Goal: Find specific fact: Locate a discrete piece of known information

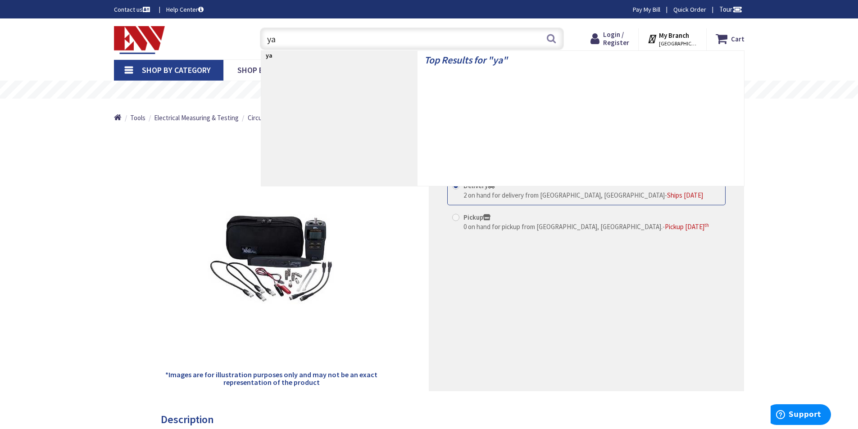
type input "ya4"
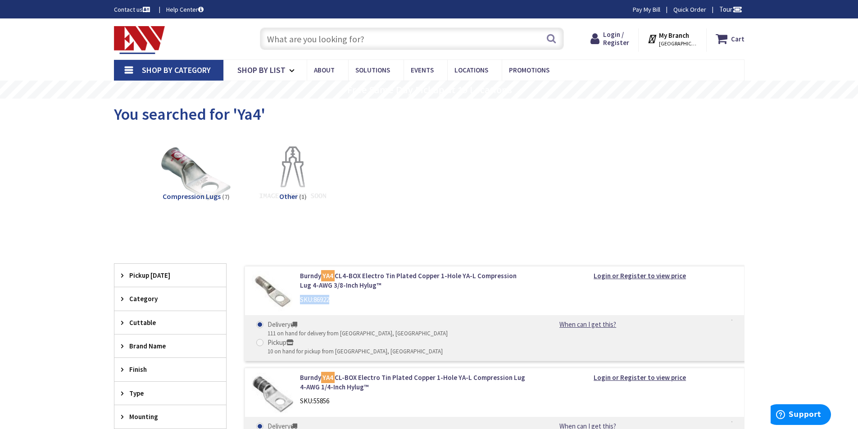
drag, startPoint x: 334, startPoint y: 298, endPoint x: 300, endPoint y: 303, distance: 33.6
click at [300, 303] on div "SKU: 86922" at bounding box center [414, 299] width 229 height 9
copy div "SKU: 86922"
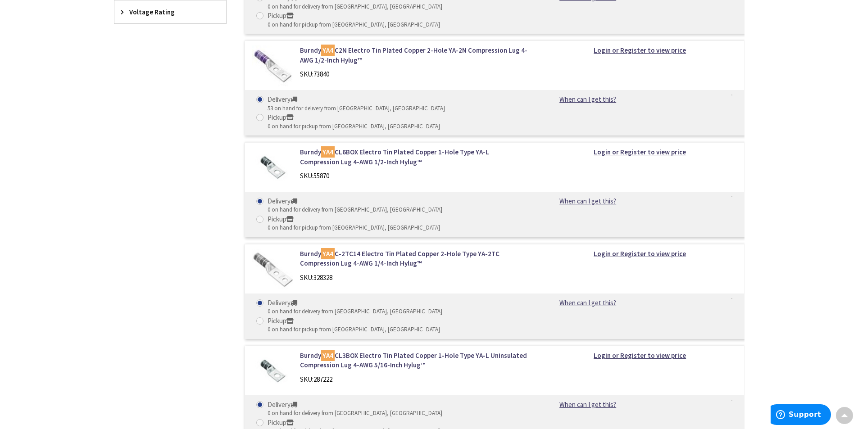
scroll to position [450, 0]
